Goal: Find contact information: Find contact information

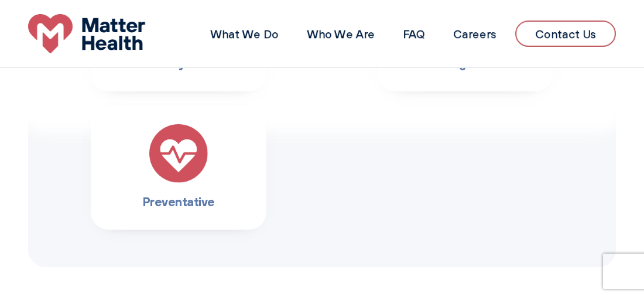
scroll to position [703, 0]
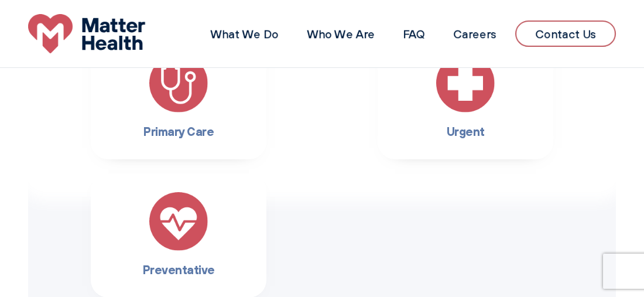
click at [169, 124] on h3 "Primary Care" at bounding box center [179, 131] width 138 height 19
click at [545, 37] on link "Contact Us" at bounding box center [566, 34] width 101 height 26
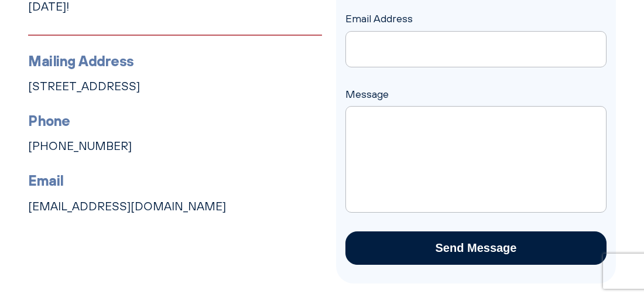
scroll to position [234, 0]
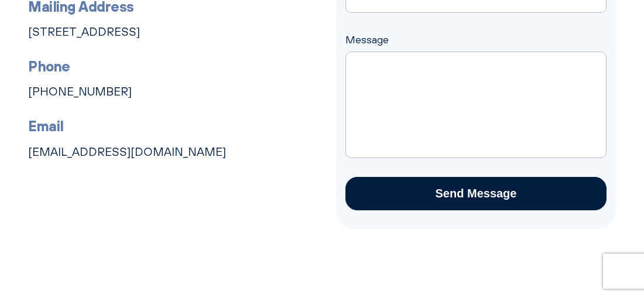
drag, startPoint x: 313, startPoint y: 33, endPoint x: 50, endPoint y: 53, distance: 263.8
click at [15, 37] on div "Have Some Questions? Matter Health is here for you. If you have any questions, …" at bounding box center [322, 50] width 644 height 358
copy link "1131 4th Ave South, Suite 210, Nashville, TN 37210"
